Goal: Navigation & Orientation: Understand site structure

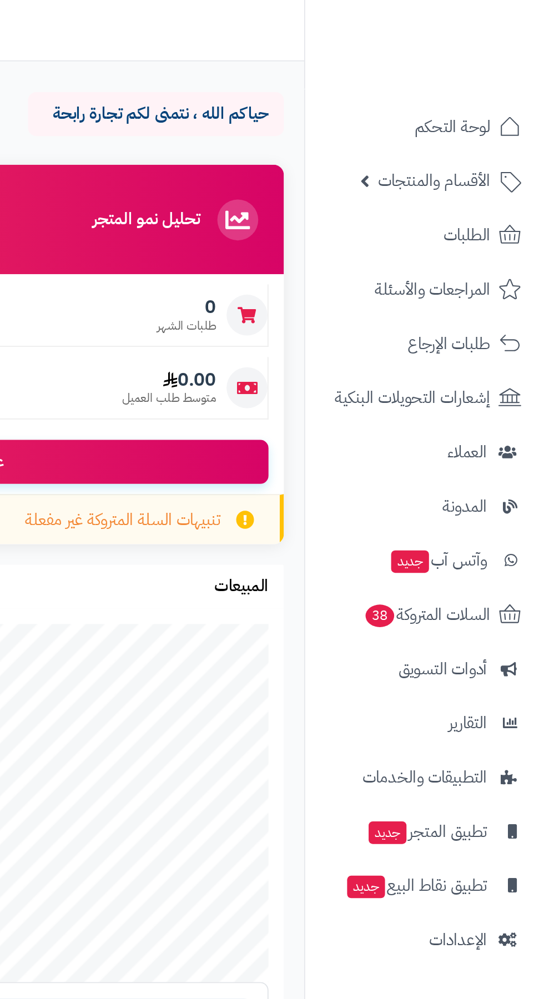
click at [497, 94] on span "الأقسام والمنتجات" at bounding box center [483, 98] width 61 height 16
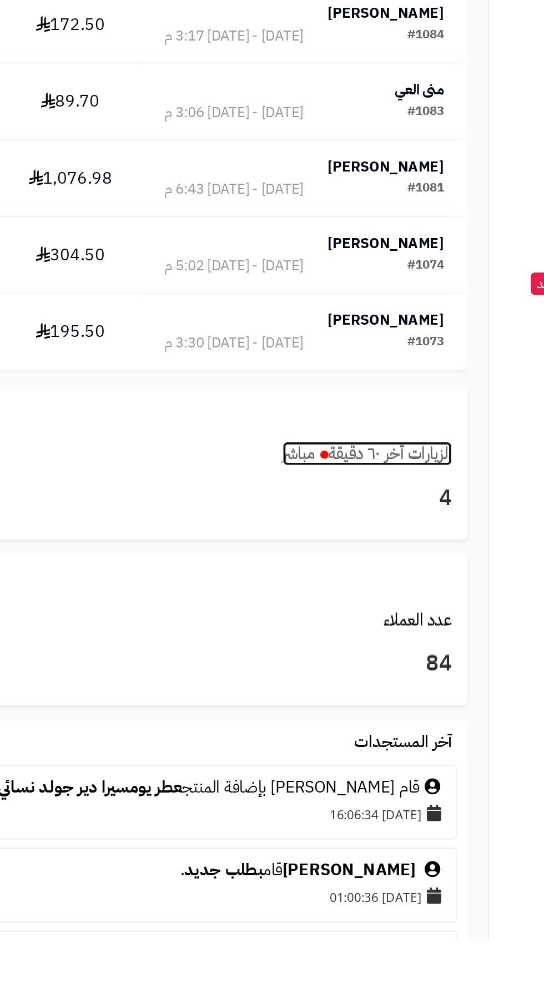
click at [368, 736] on link "الزيارات آخر ٦٠ دقيقة مباشر" at bounding box center [348, 735] width 92 height 13
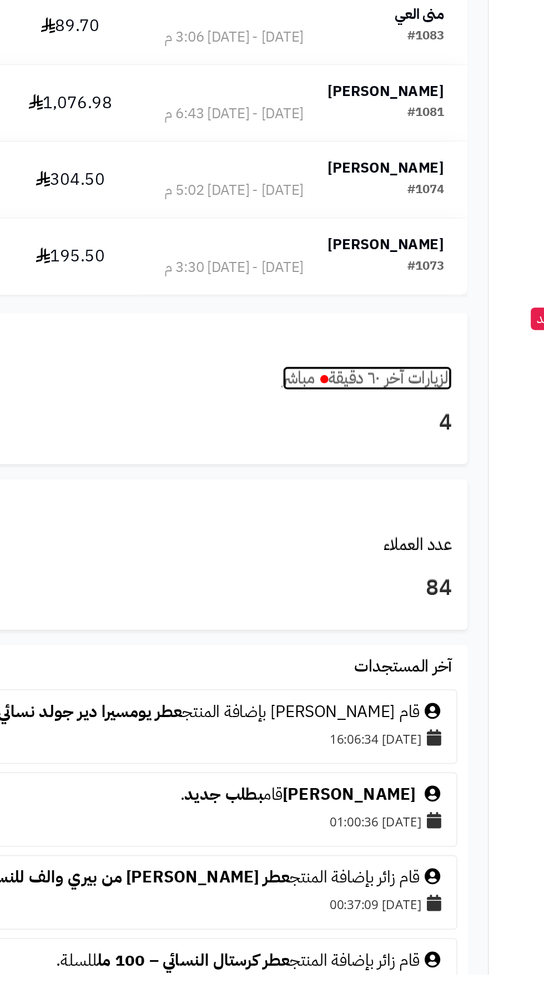
scroll to position [378, 0]
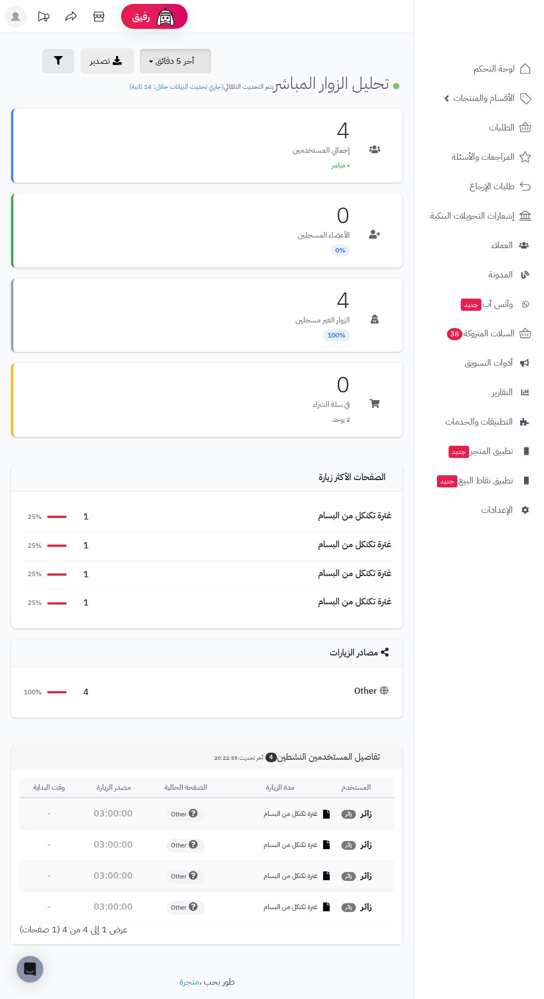
click at [194, 61] on span "آخر 5 دقائق" at bounding box center [174, 60] width 39 height 13
click at [221, 133] on link "آخر 30 دقيقة" at bounding box center [182, 131] width 89 height 22
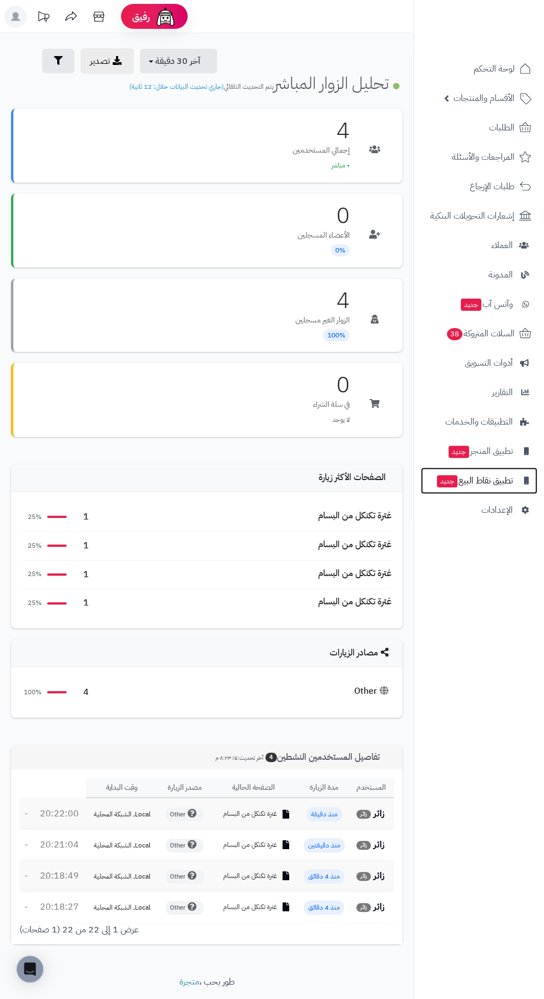
click at [444, 483] on span "جديد" at bounding box center [447, 481] width 21 height 12
